Goal: Contribute content: Contribute content

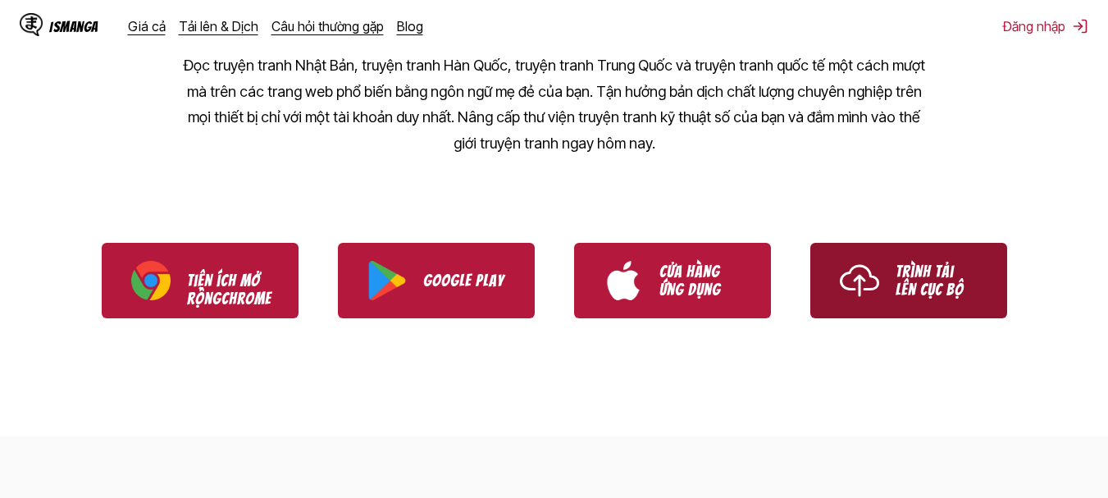
click at [827, 303] on link "Trình tải lên cục bộ" at bounding box center [908, 280] width 197 height 75
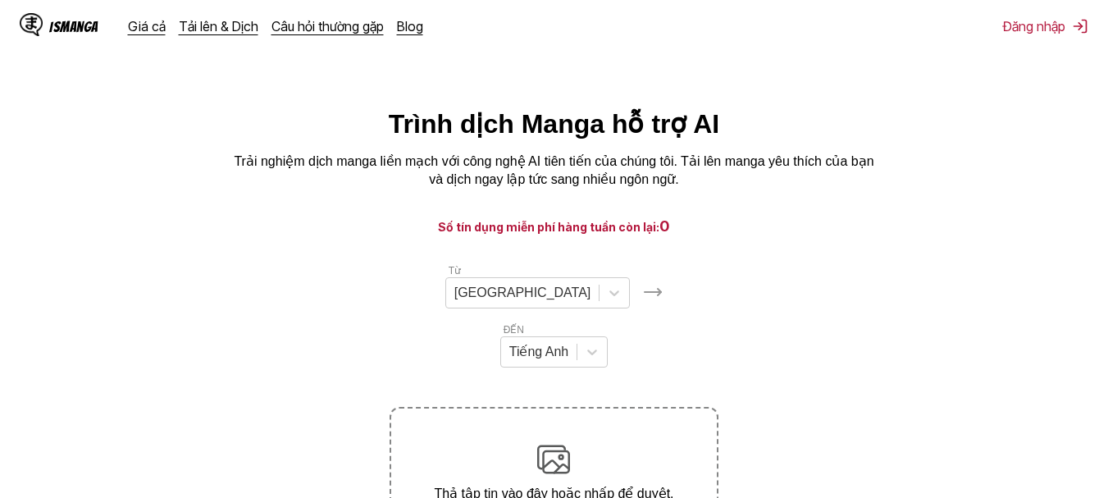
scroll to position [211, 0]
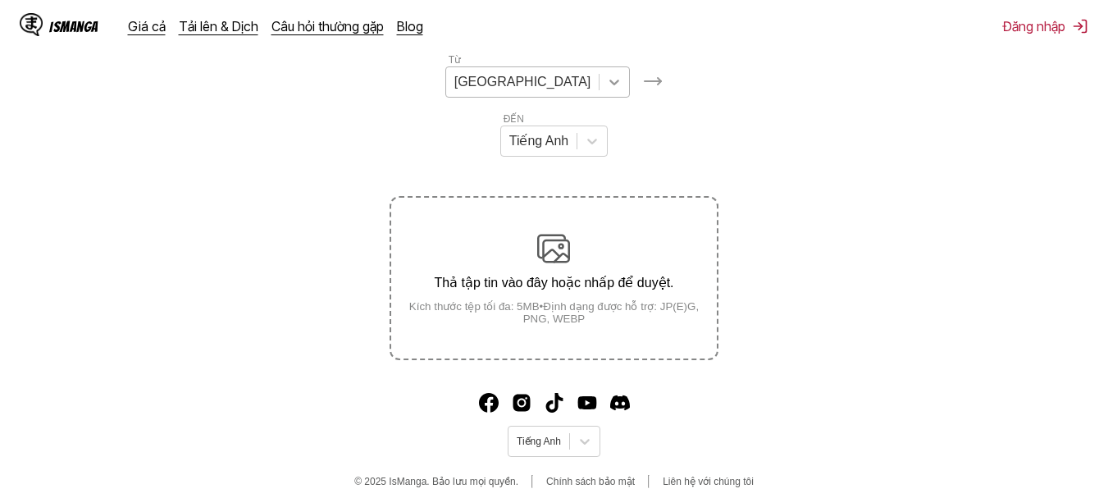
click at [609, 85] on icon at bounding box center [614, 83] width 10 height 6
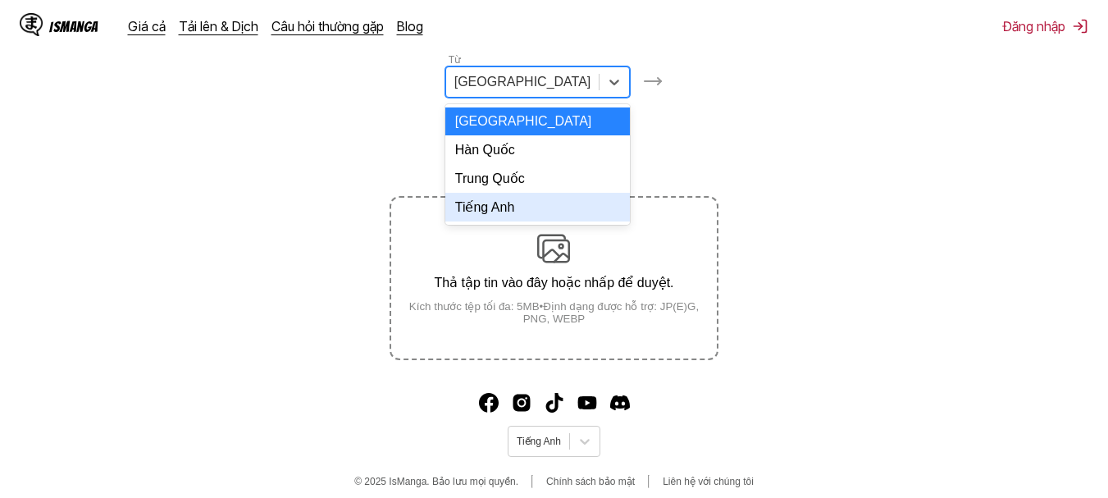
click at [489, 214] on font "Tiếng Anh" at bounding box center [485, 207] width 60 height 14
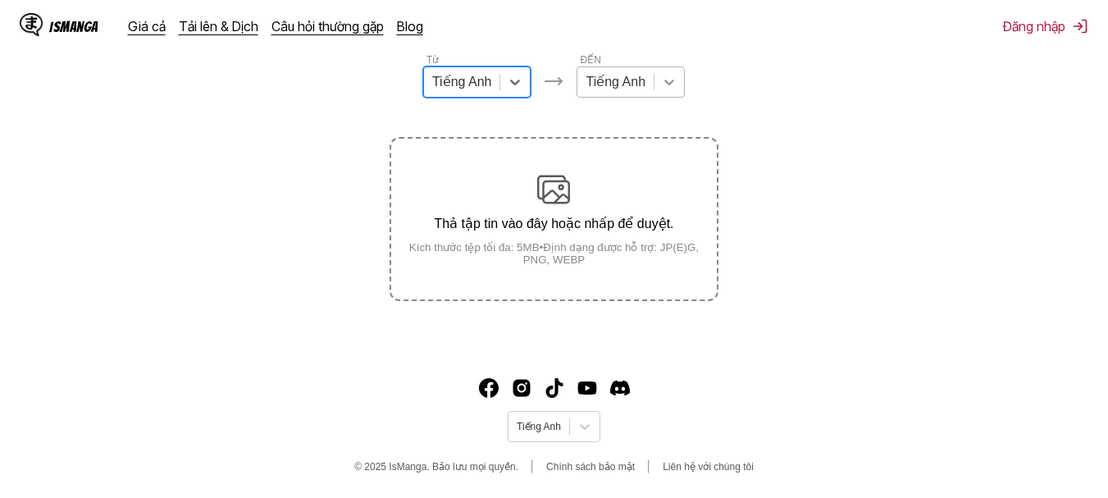
click at [667, 85] on icon at bounding box center [669, 83] width 10 height 6
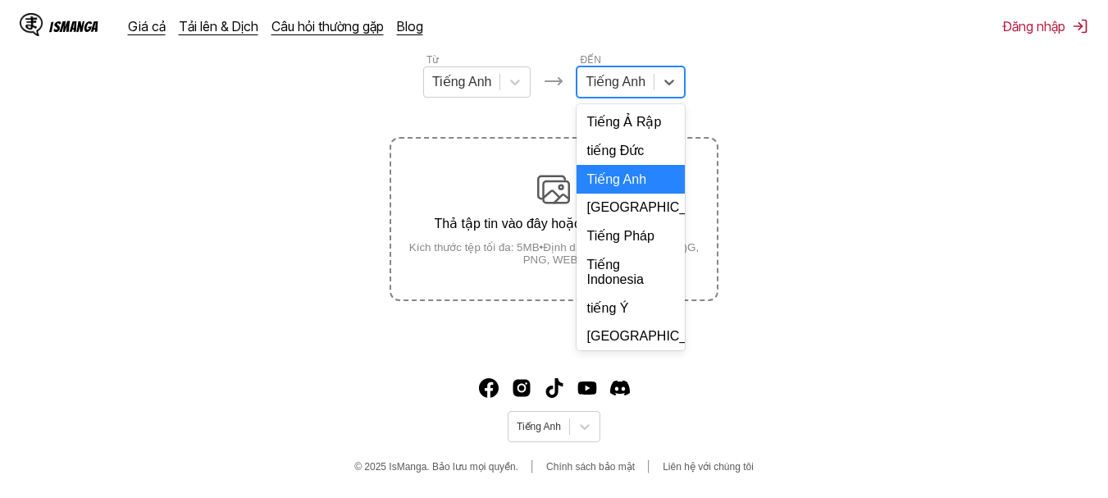
scroll to position [294, 0]
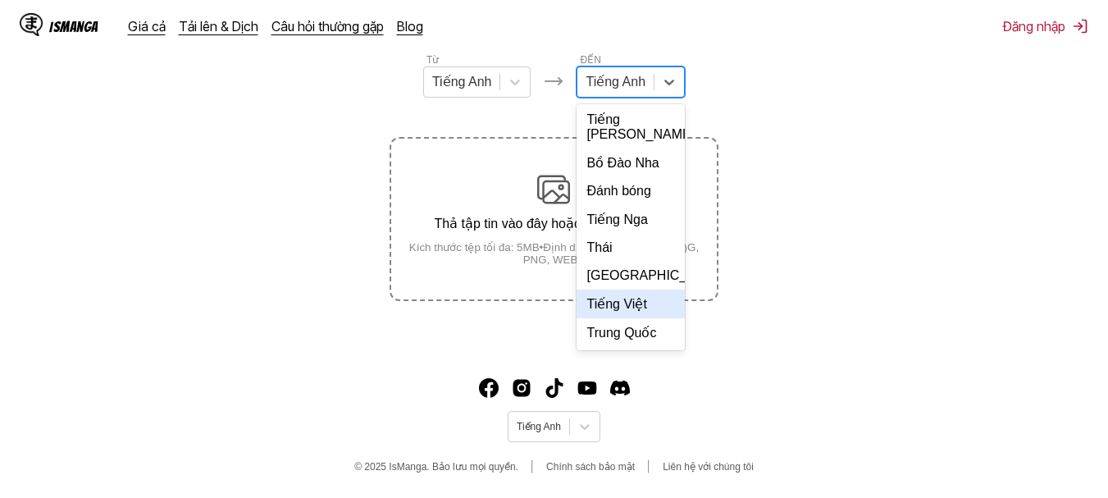
click at [626, 303] on font "Tiếng Việt" at bounding box center [616, 304] width 60 height 14
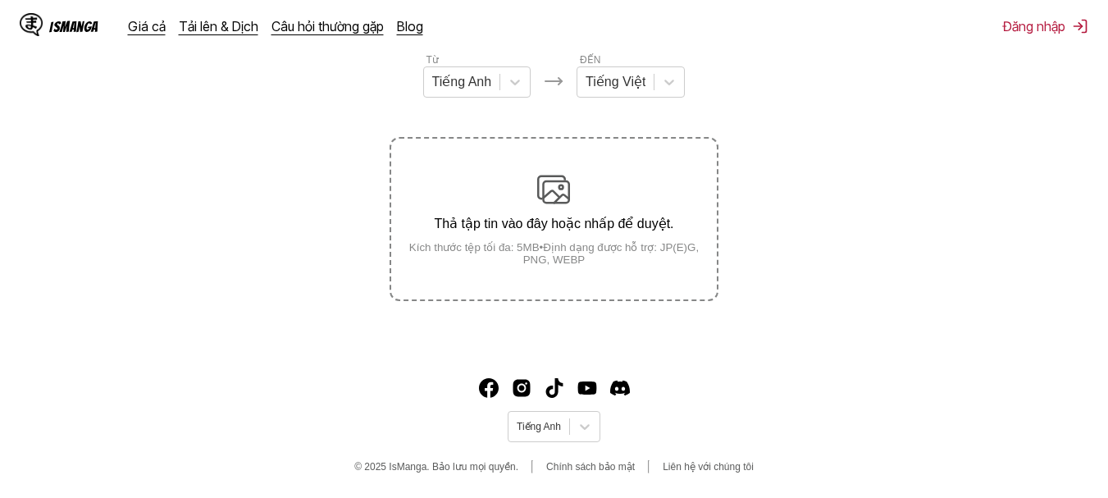
click at [585, 221] on font "Thả tập tin vào đây hoặc nhấp để duyệt." at bounding box center [554, 224] width 240 height 14
click at [0, 0] on input "Thả tập tin vào đây hoặc nhấp để duyệt. Kích thước tệp tối đa: 5MB • Định dạng …" at bounding box center [0, 0] width 0 height 0
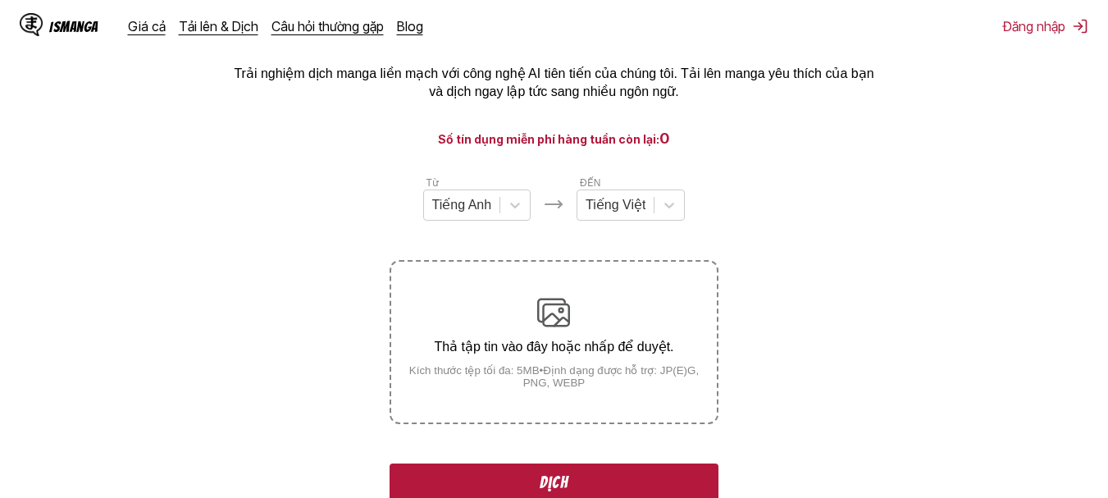
click at [556, 477] on font "Dịch" at bounding box center [554, 482] width 29 height 18
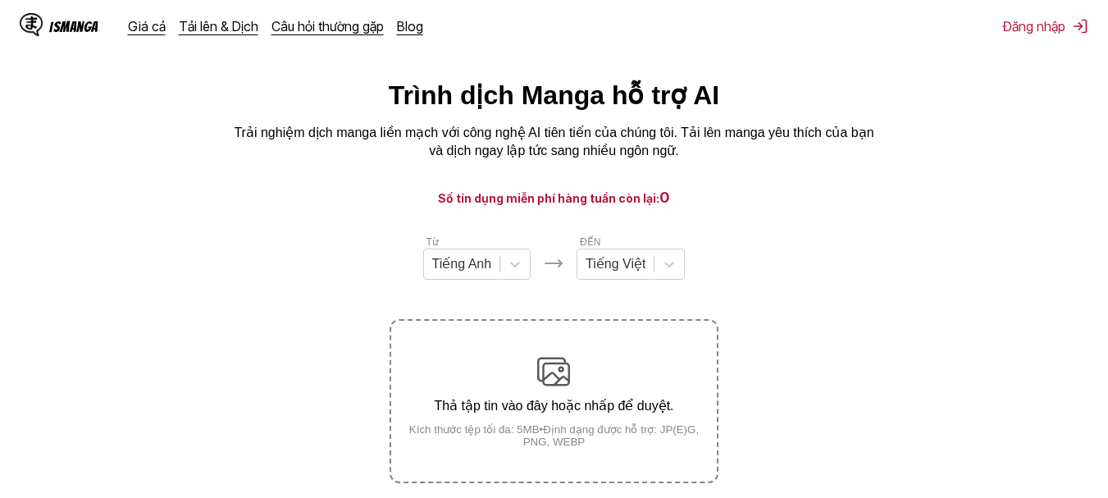
scroll to position [0, 0]
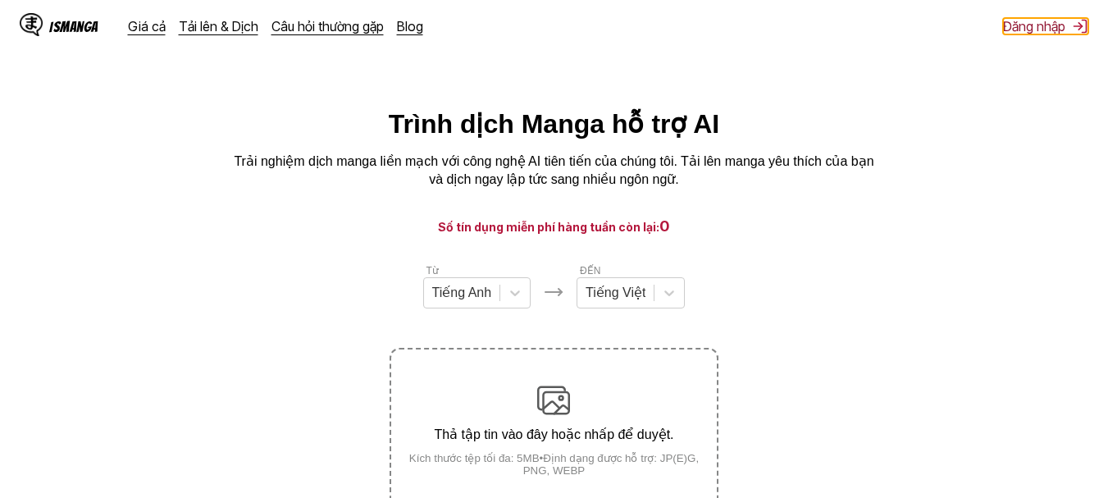
click at [1081, 22] on img at bounding box center [1080, 26] width 16 height 16
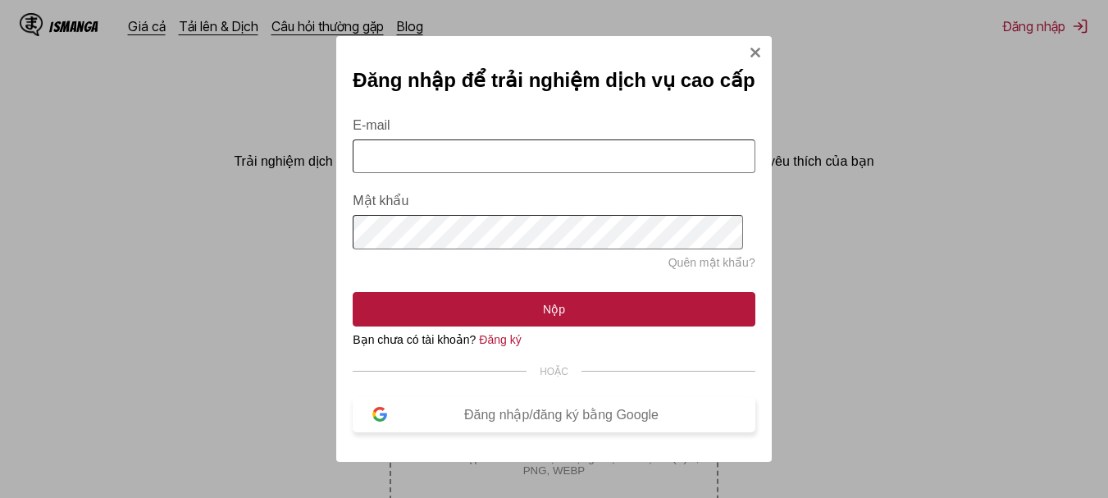
click at [444, 409] on button "Đăng nhập/đăng ký bằng Google" at bounding box center [554, 414] width 402 height 35
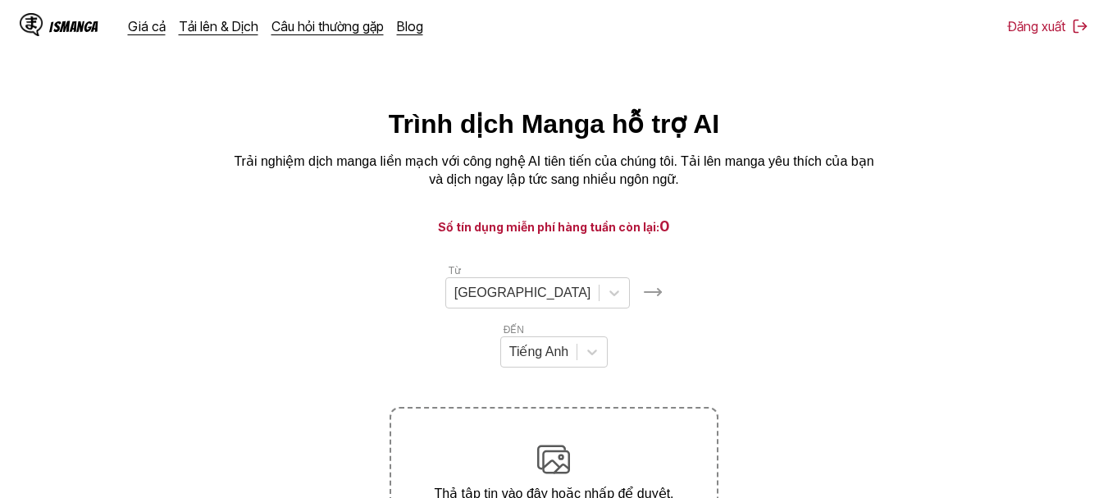
scroll to position [211, 0]
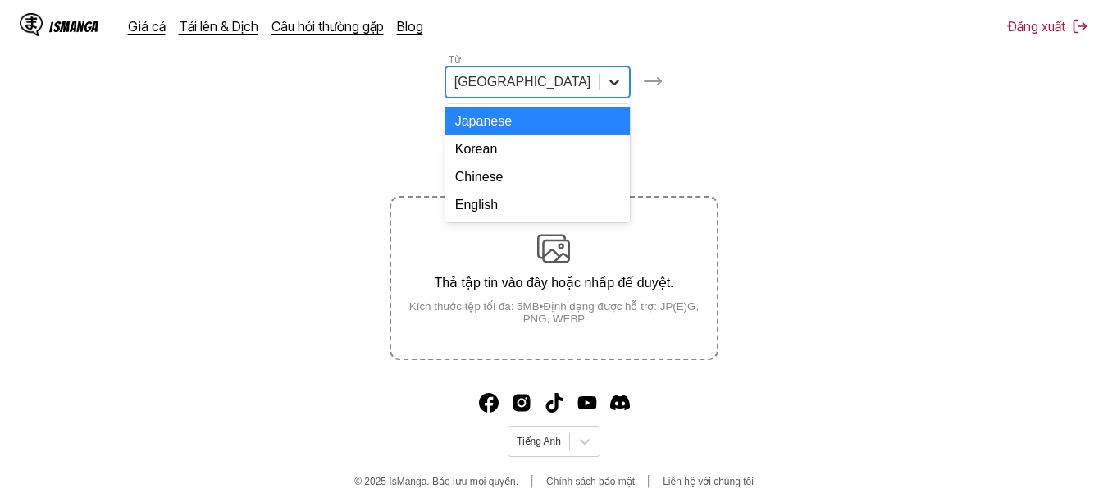
click at [606, 90] on icon at bounding box center [614, 82] width 16 height 16
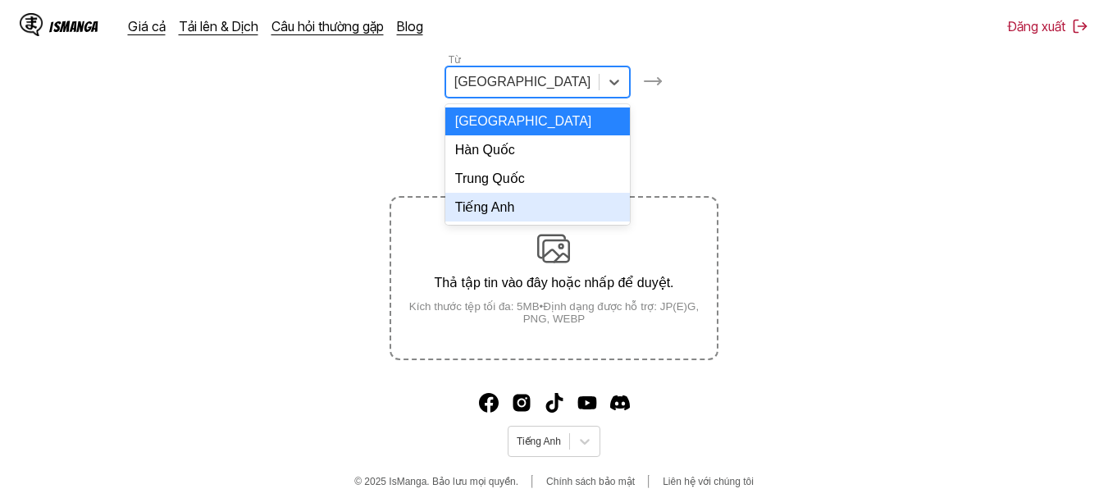
scroll to position [0, 0]
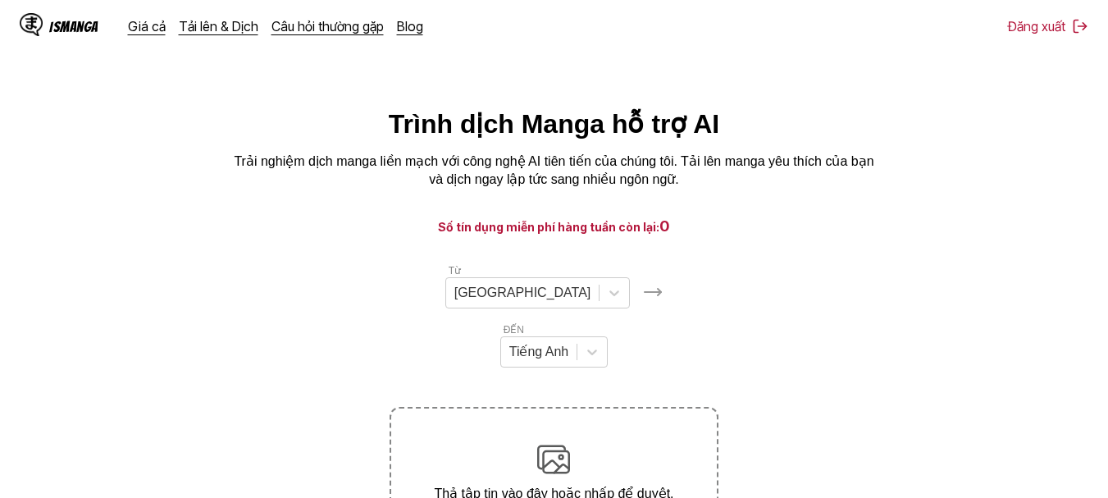
click at [615, 222] on h3 "Số tín dụng miễn phí hàng tuần còn lại: 0" at bounding box center [553, 226] width 1029 height 21
